Goal: Obtain resource: Download file/media

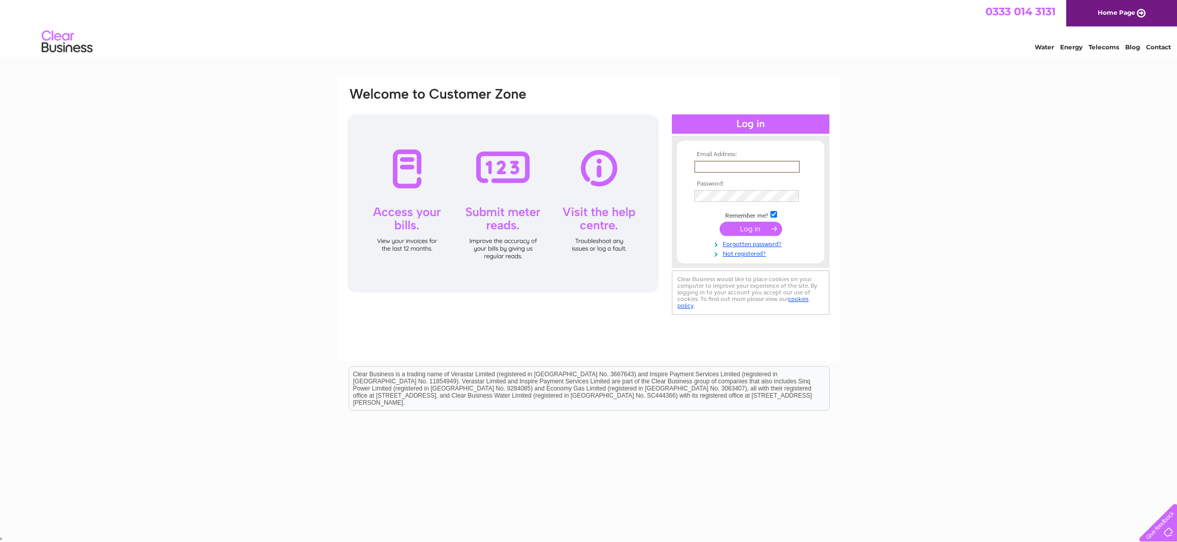
type input "adam@pedenandpringle.com"
click at [744, 230] on input "submit" at bounding box center [751, 229] width 63 height 14
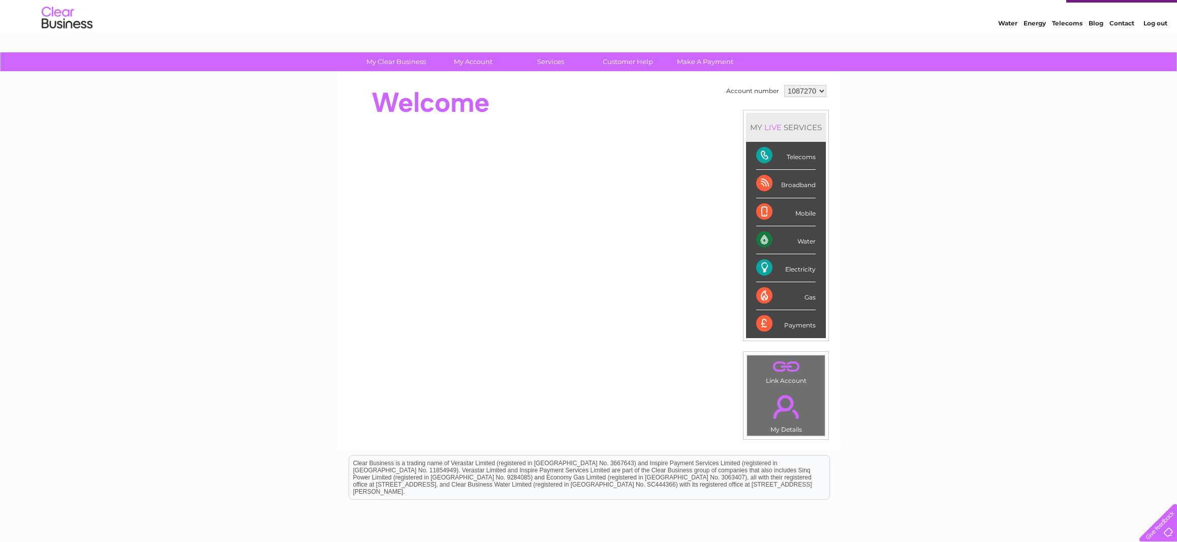
scroll to position [23, 0]
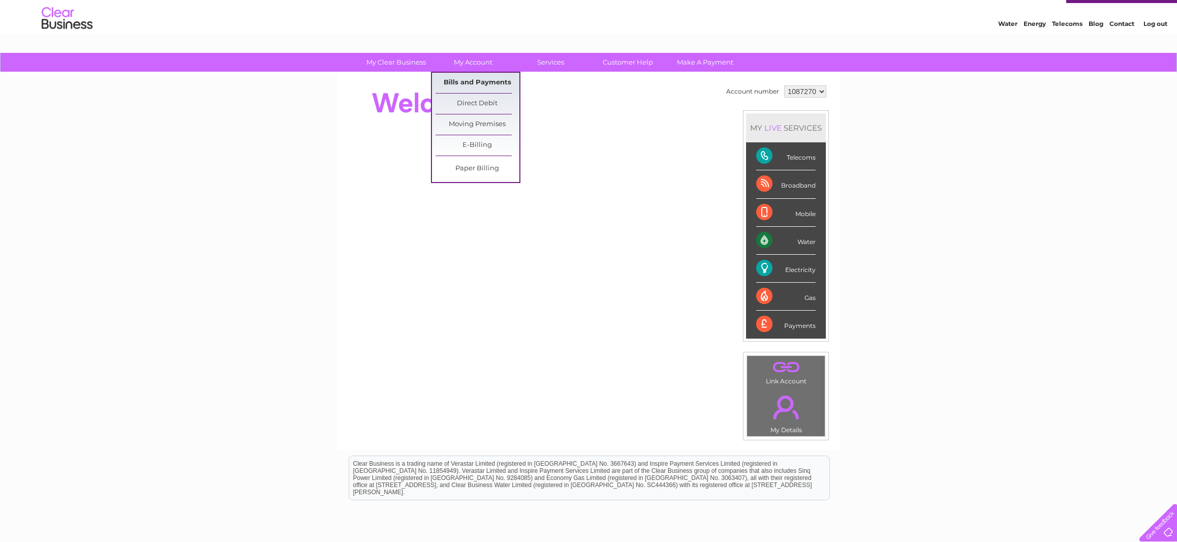
click at [461, 82] on link "Bills and Payments" at bounding box center [478, 83] width 84 height 20
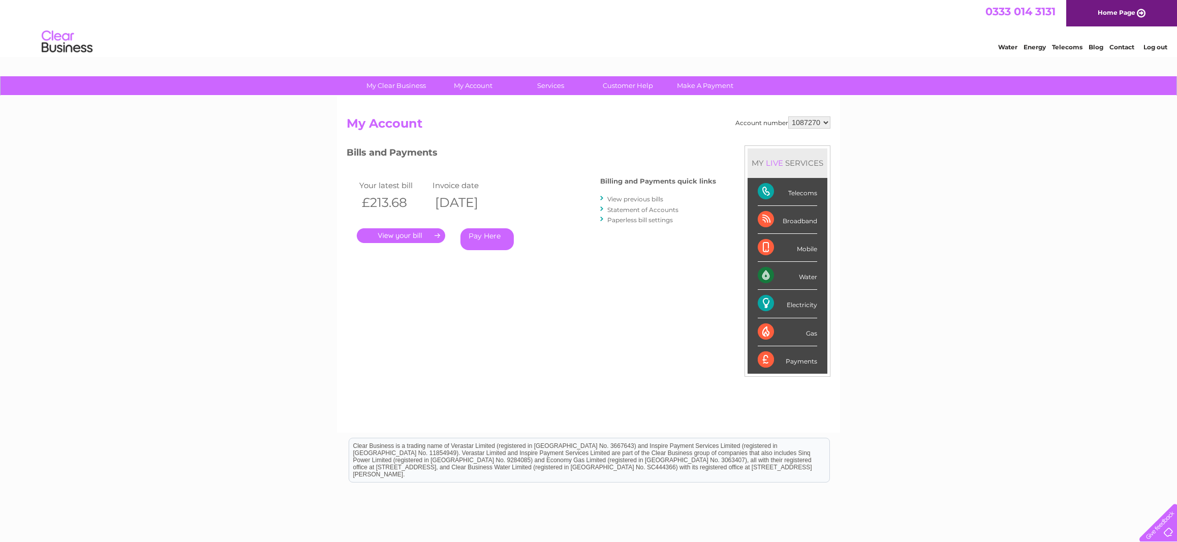
click at [410, 235] on link "." at bounding box center [401, 235] width 88 height 15
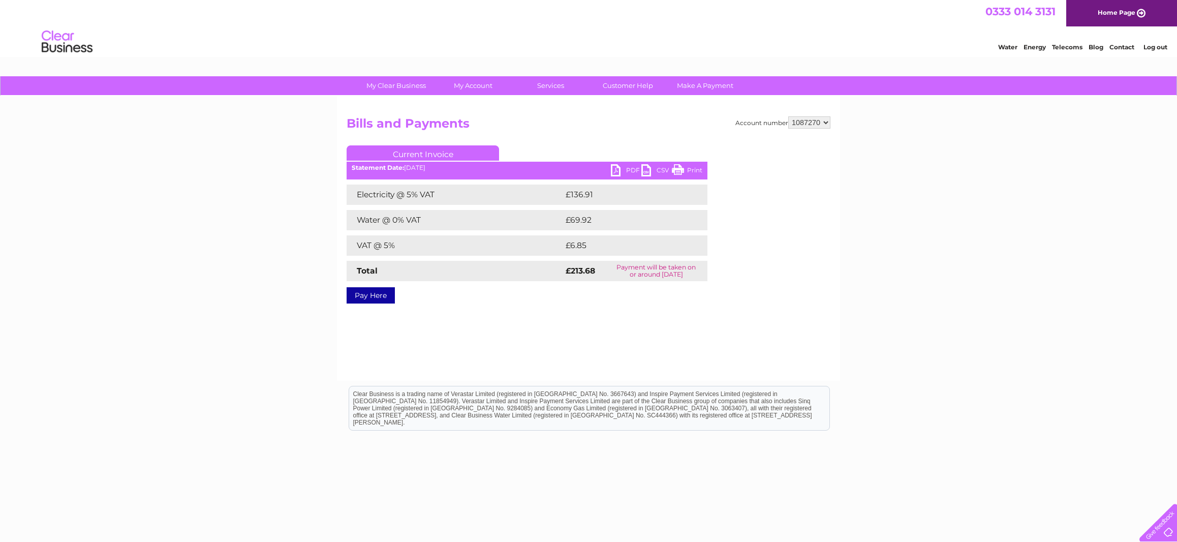
click at [620, 172] on link "PDF" at bounding box center [626, 171] width 30 height 15
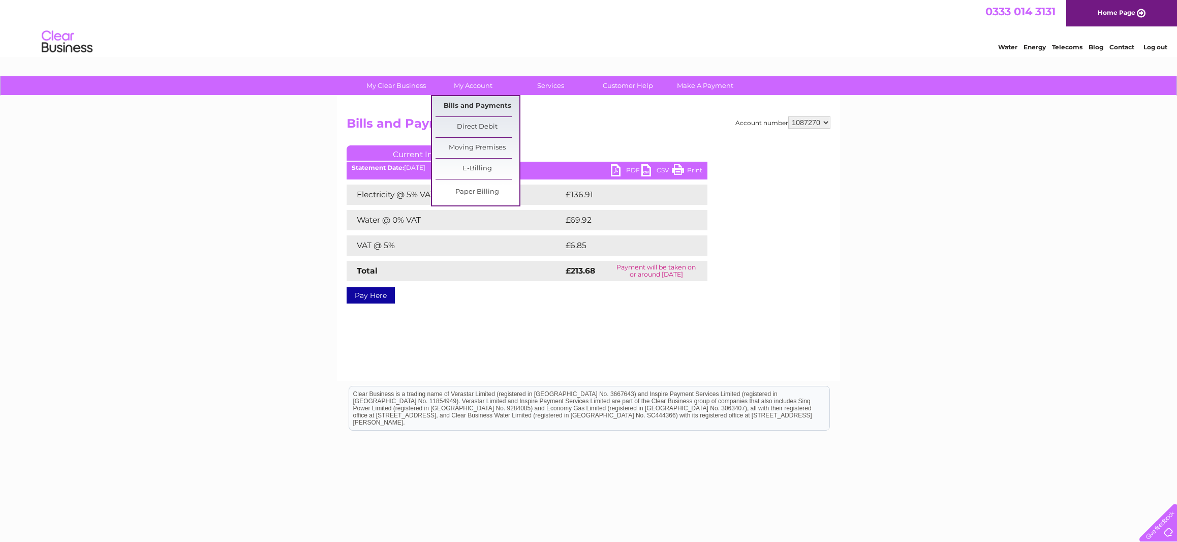
click at [473, 107] on link "Bills and Payments" at bounding box center [478, 106] width 84 height 20
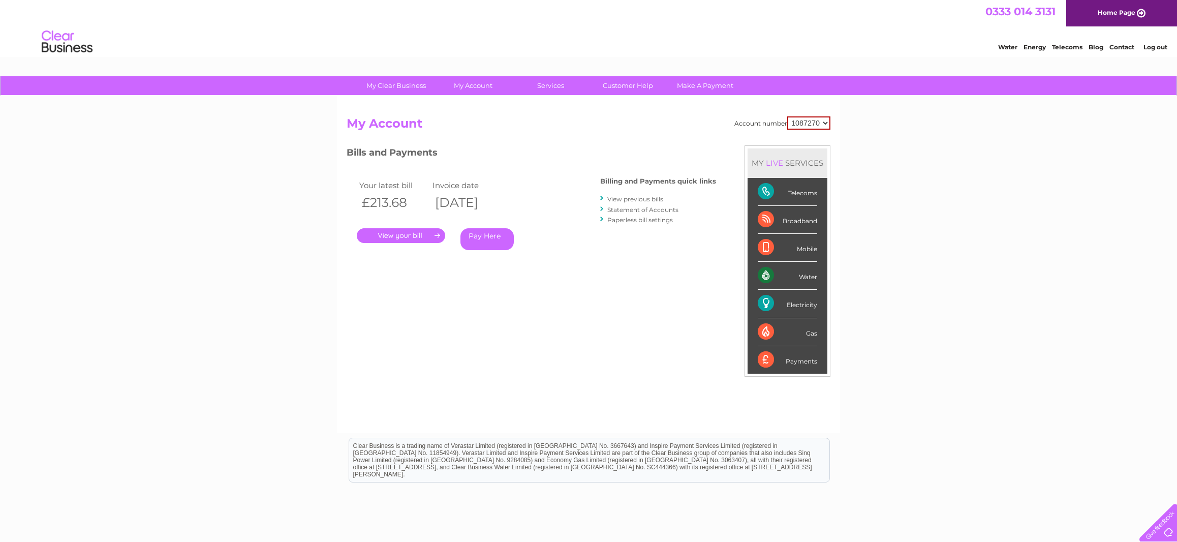
click at [631, 198] on link "View previous bills" at bounding box center [635, 199] width 56 height 8
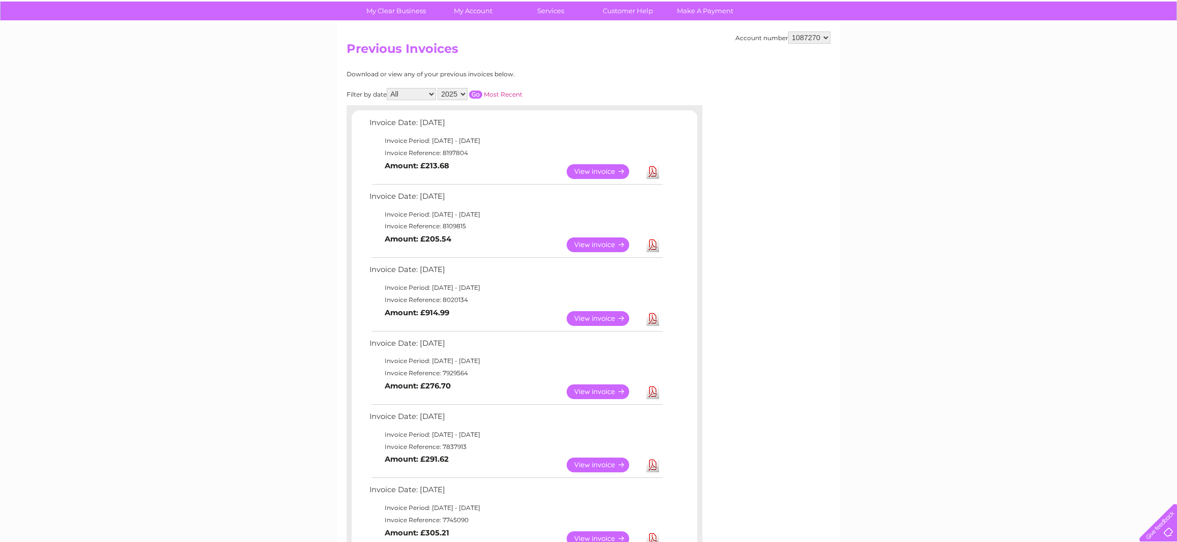
scroll to position [89, 0]
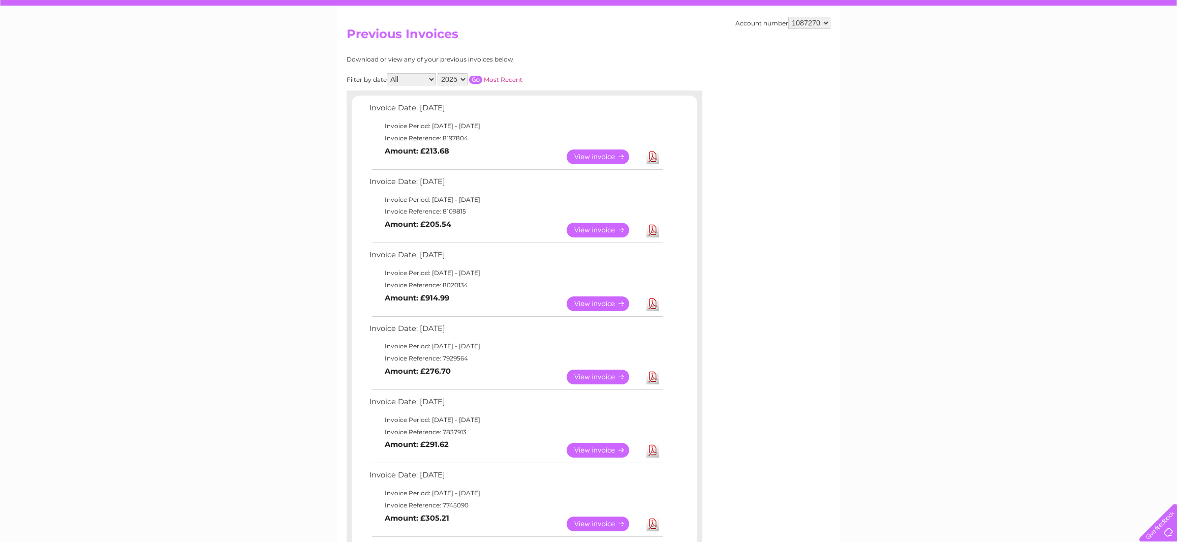
click at [652, 373] on link "Download" at bounding box center [652, 376] width 13 height 15
click at [600, 373] on link "View" at bounding box center [604, 376] width 75 height 15
